Goal: Use online tool/utility

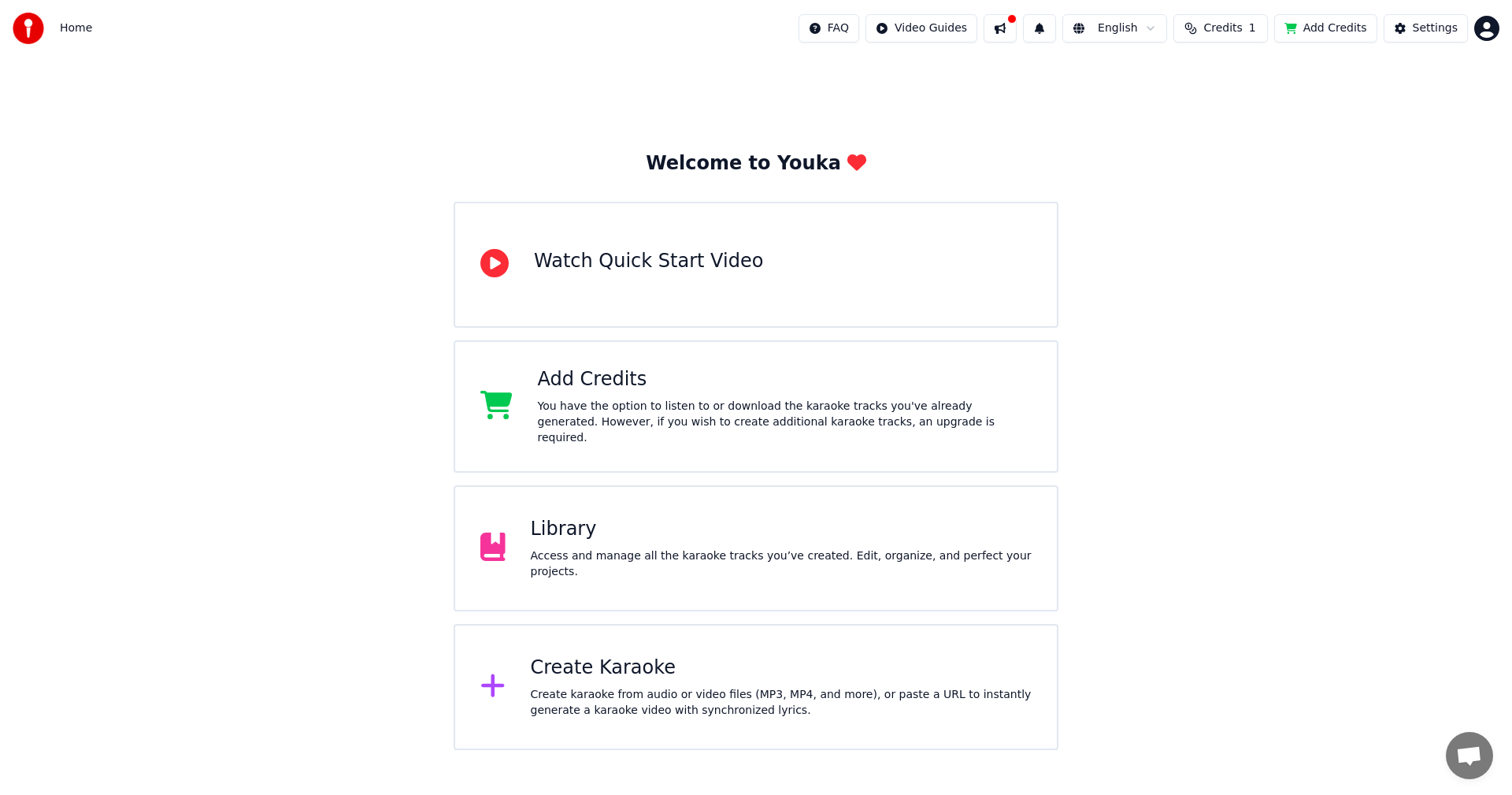
click at [517, 676] on div at bounding box center [499, 687] width 38 height 31
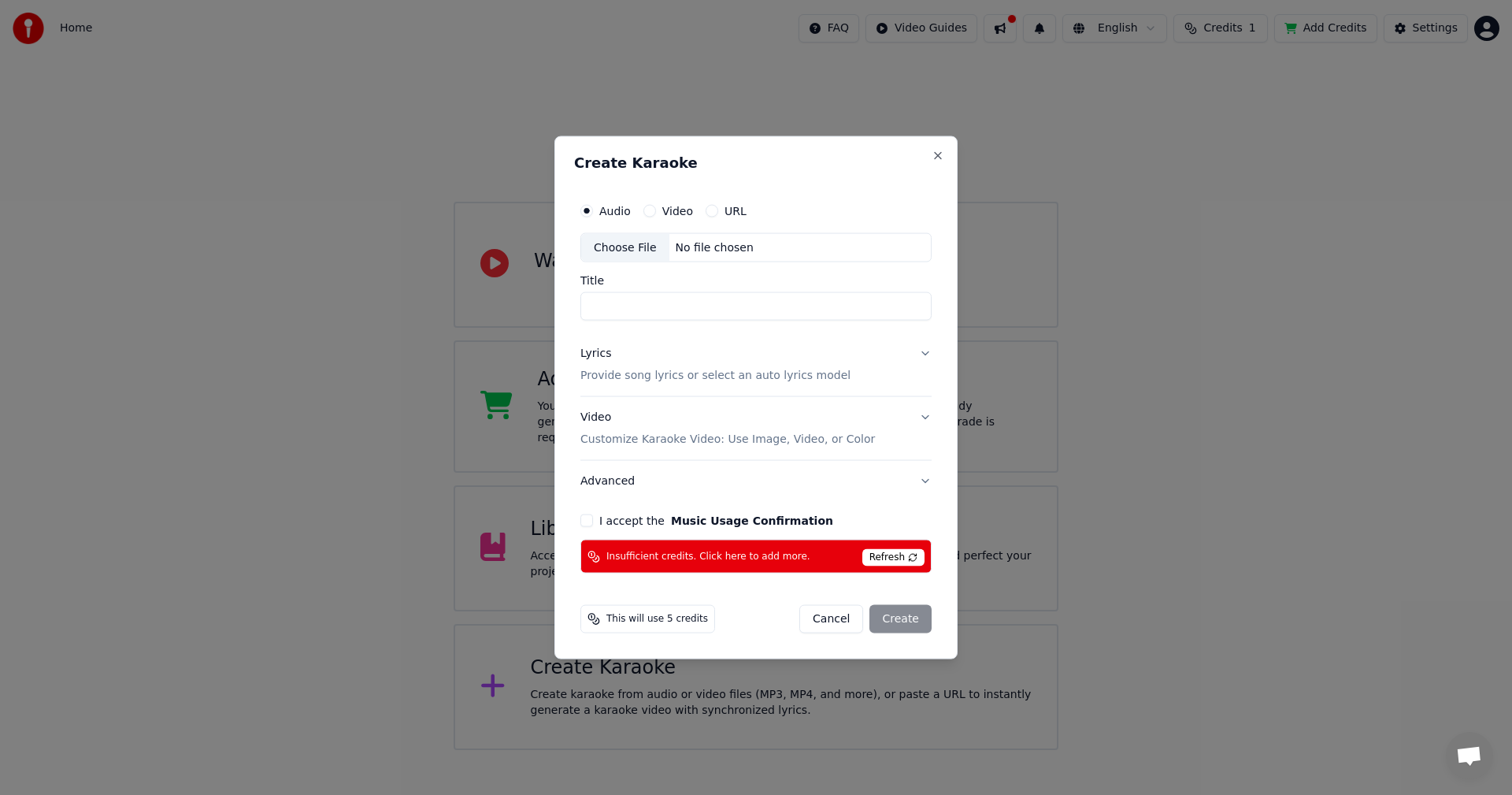
click at [639, 248] on div "Choose File" at bounding box center [625, 247] width 88 height 29
type input "**********"
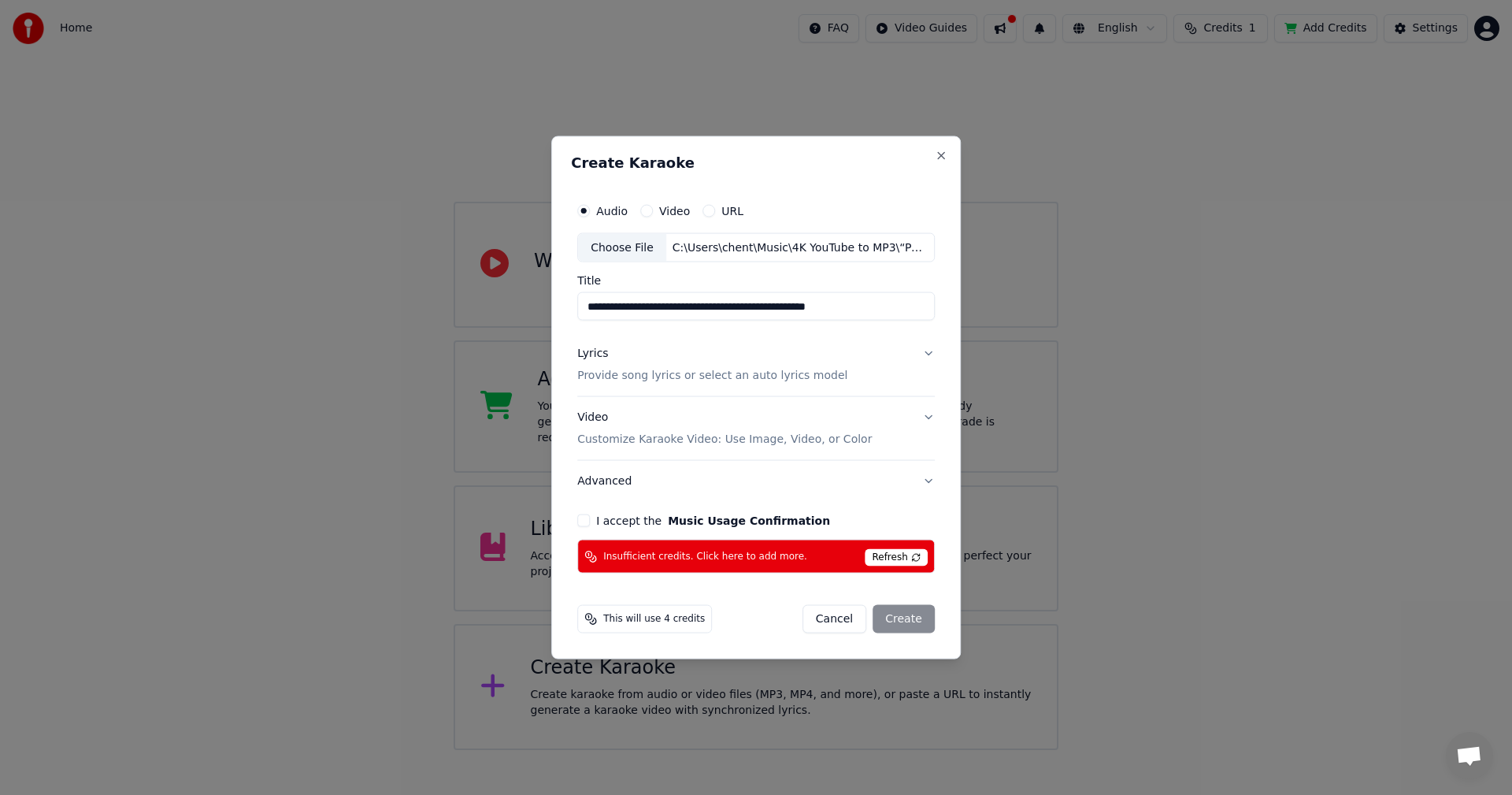
click at [851, 381] on button "Lyrics Provide song lyrics or select an auto lyrics model" at bounding box center [756, 364] width 358 height 63
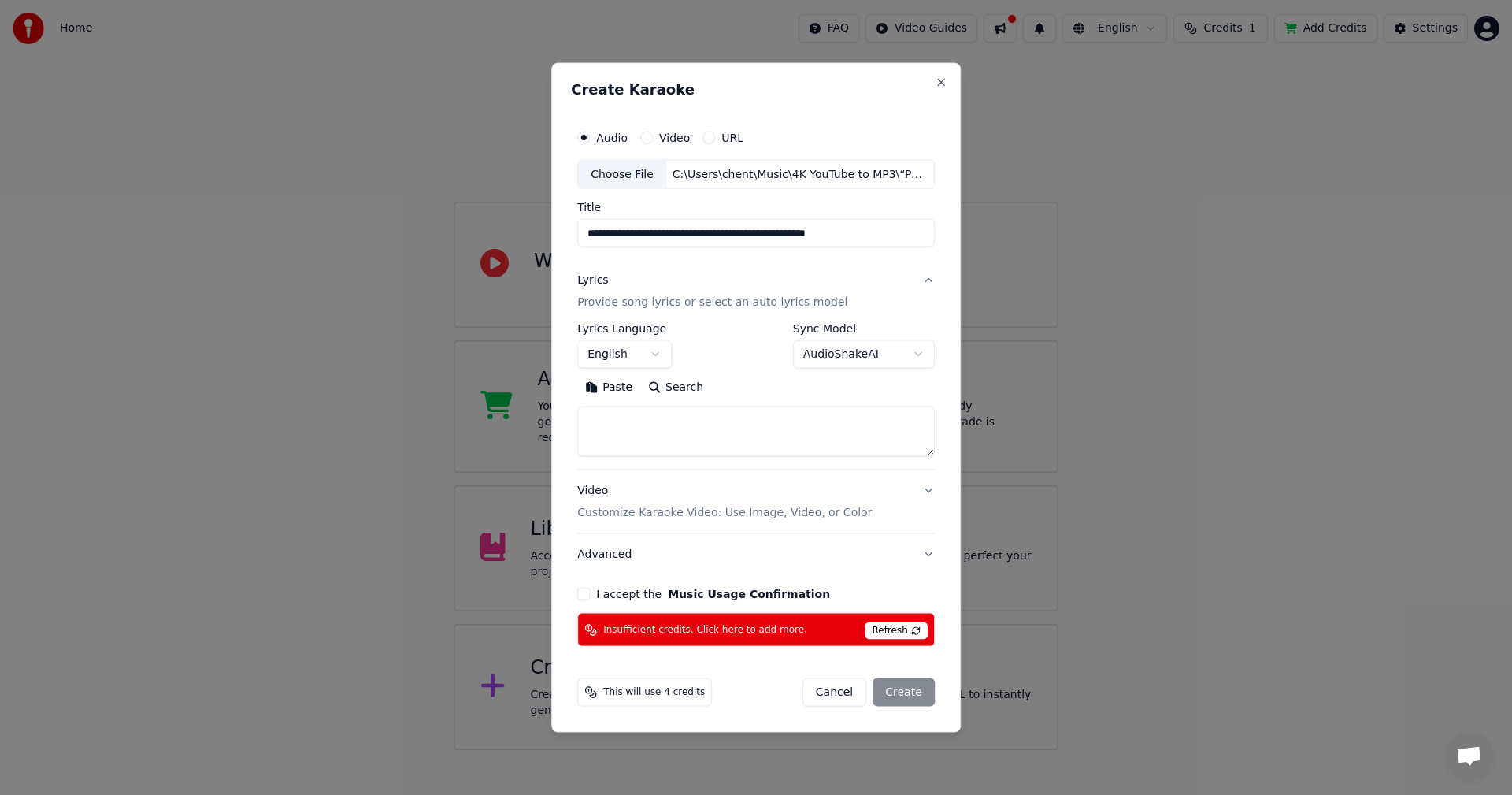
click at [614, 445] on textarea at bounding box center [756, 431] width 358 height 51
click at [615, 384] on button "Paste" at bounding box center [608, 387] width 63 height 25
type textarea "**********"
click at [586, 594] on button "I accept the Music Usage Confirmation" at bounding box center [583, 594] width 12 height 12
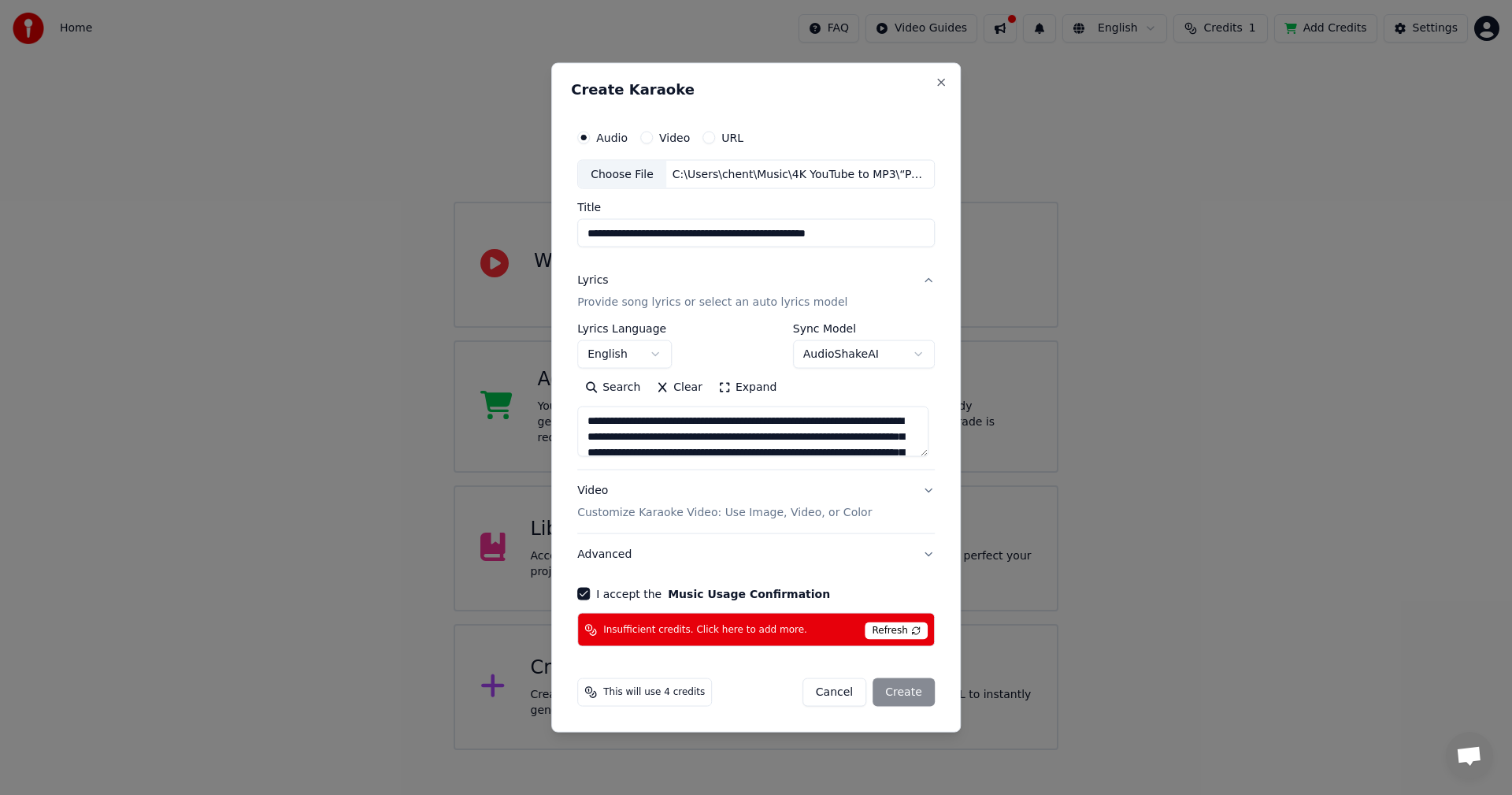
click at [896, 630] on span "Refresh" at bounding box center [896, 630] width 62 height 17
select select
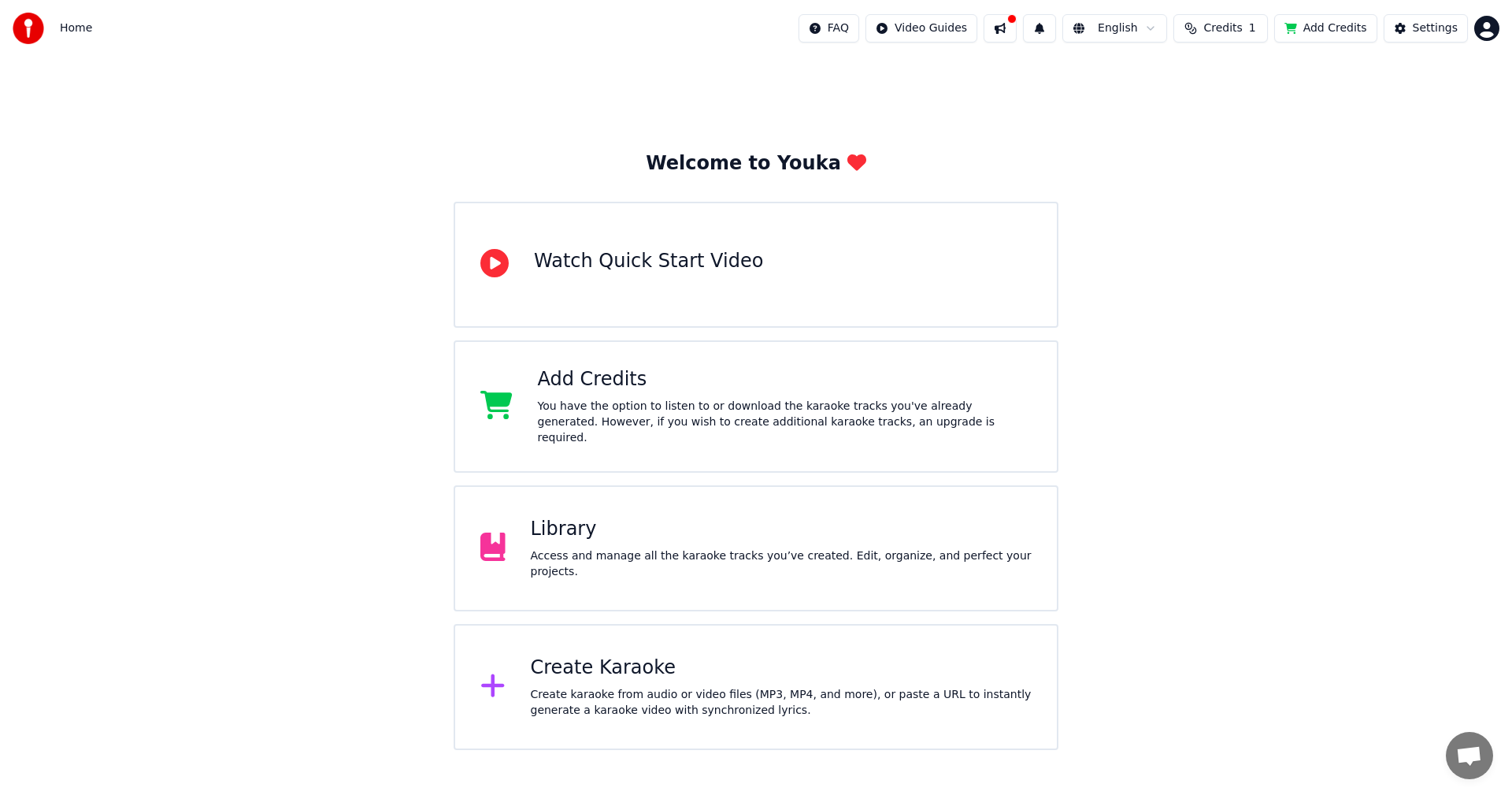
click at [1329, 38] on button "Add Credits" at bounding box center [1326, 28] width 103 height 29
